Goal: Information Seeking & Learning: Check status

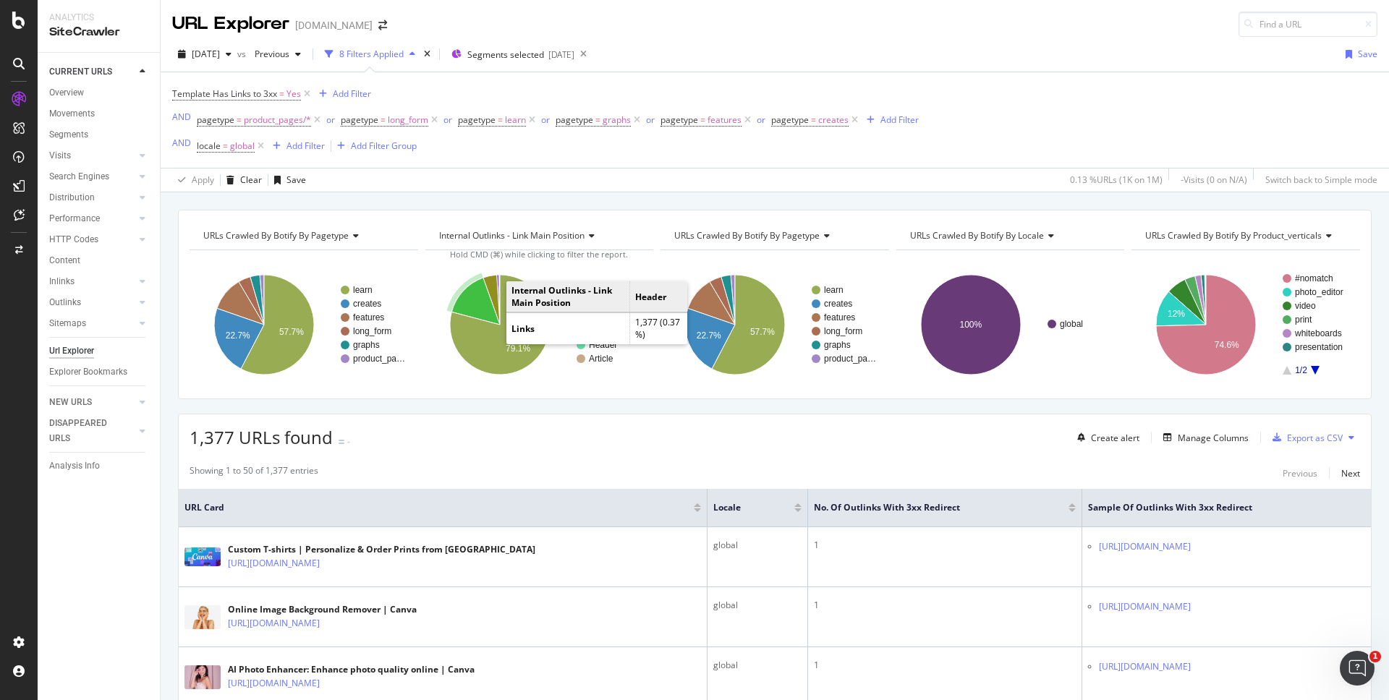
click at [684, 14] on div "URL Explorer canva.com" at bounding box center [775, 18] width 1229 height 37
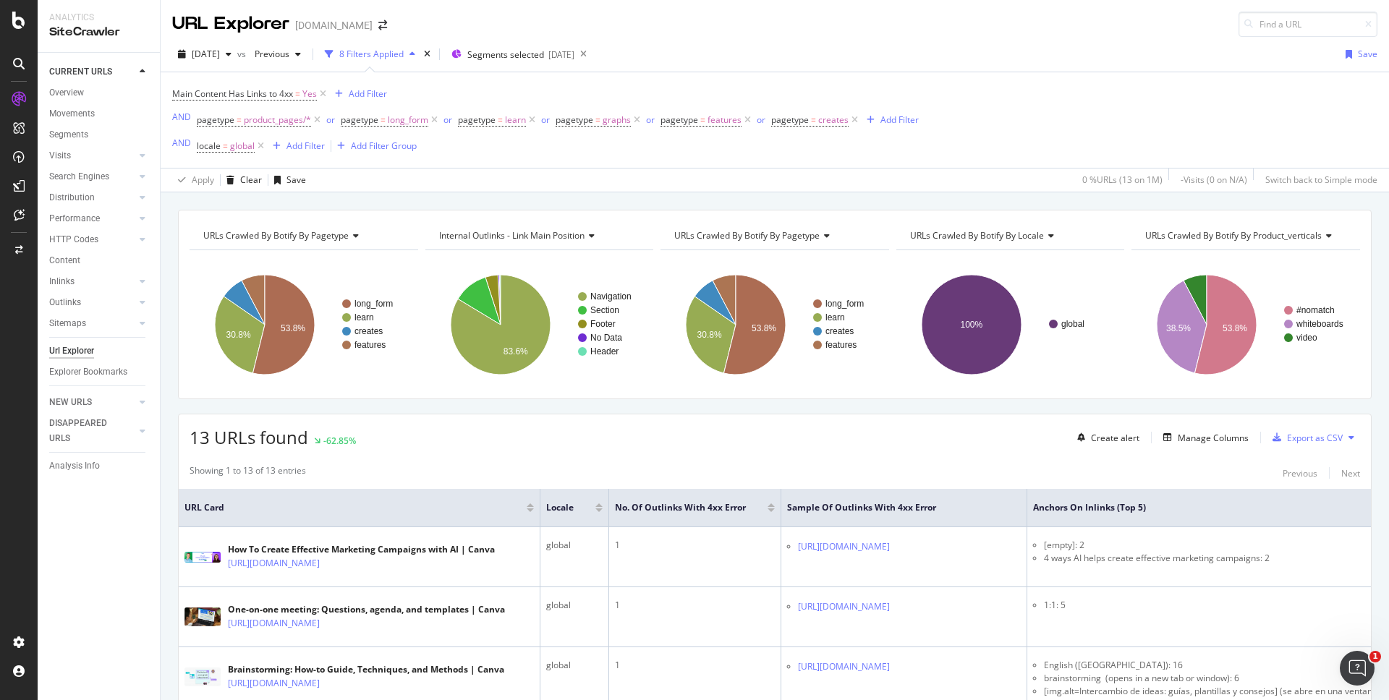
scroll to position [0, 145]
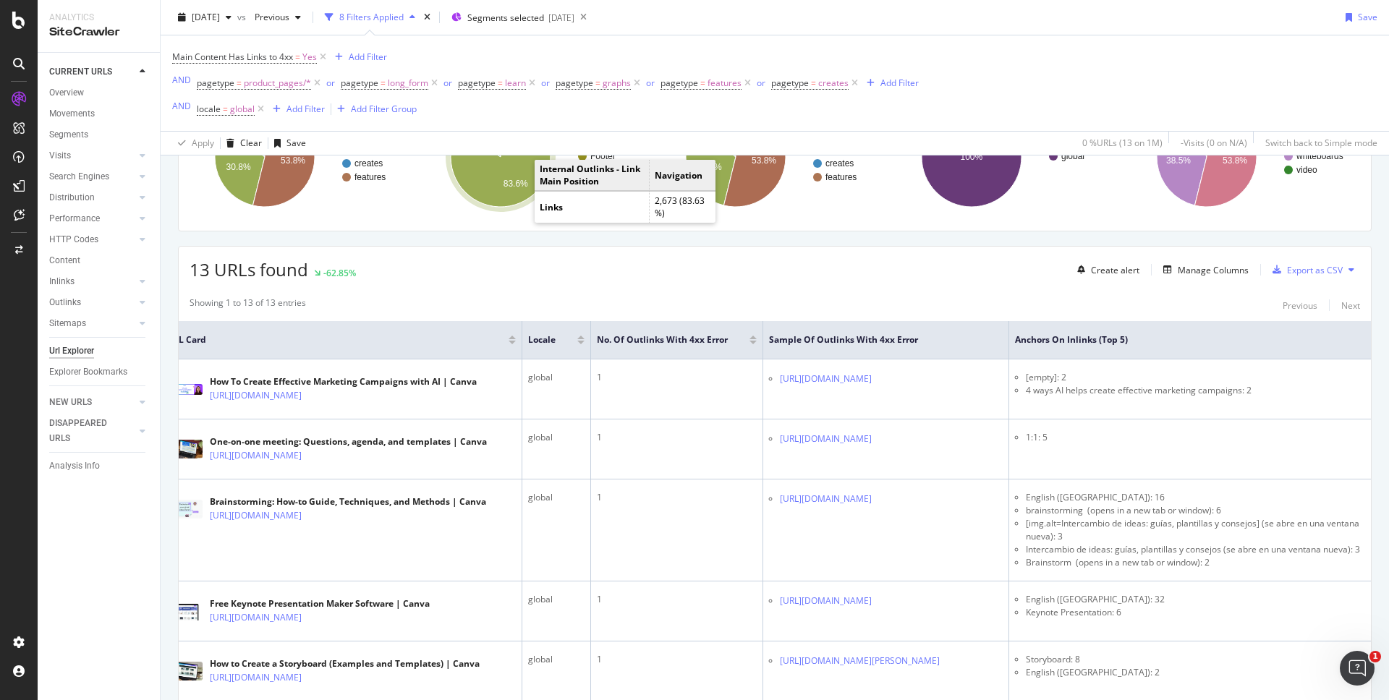
scroll to position [163, 0]
